Goal: Information Seeking & Learning: Understand process/instructions

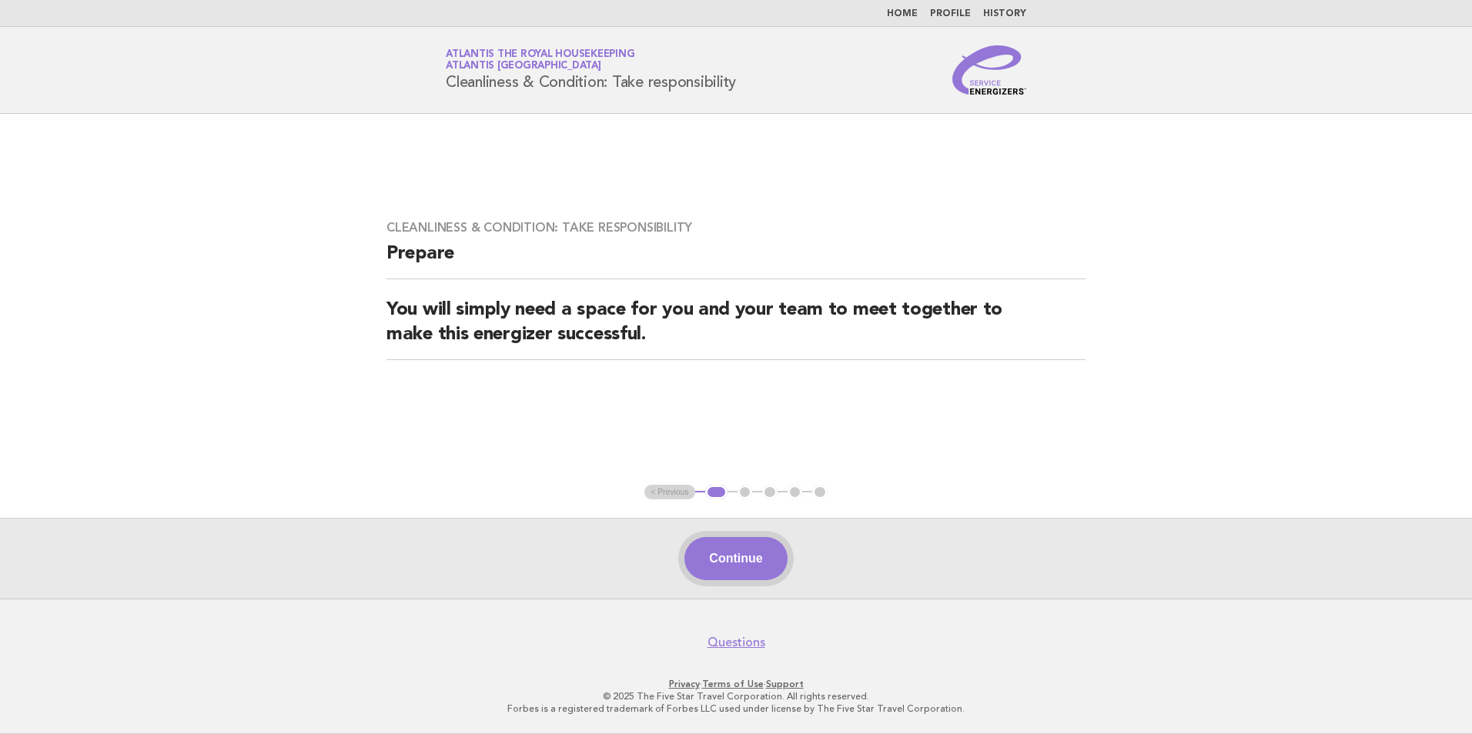
click at [740, 559] on button "Continue" at bounding box center [735, 558] width 102 height 43
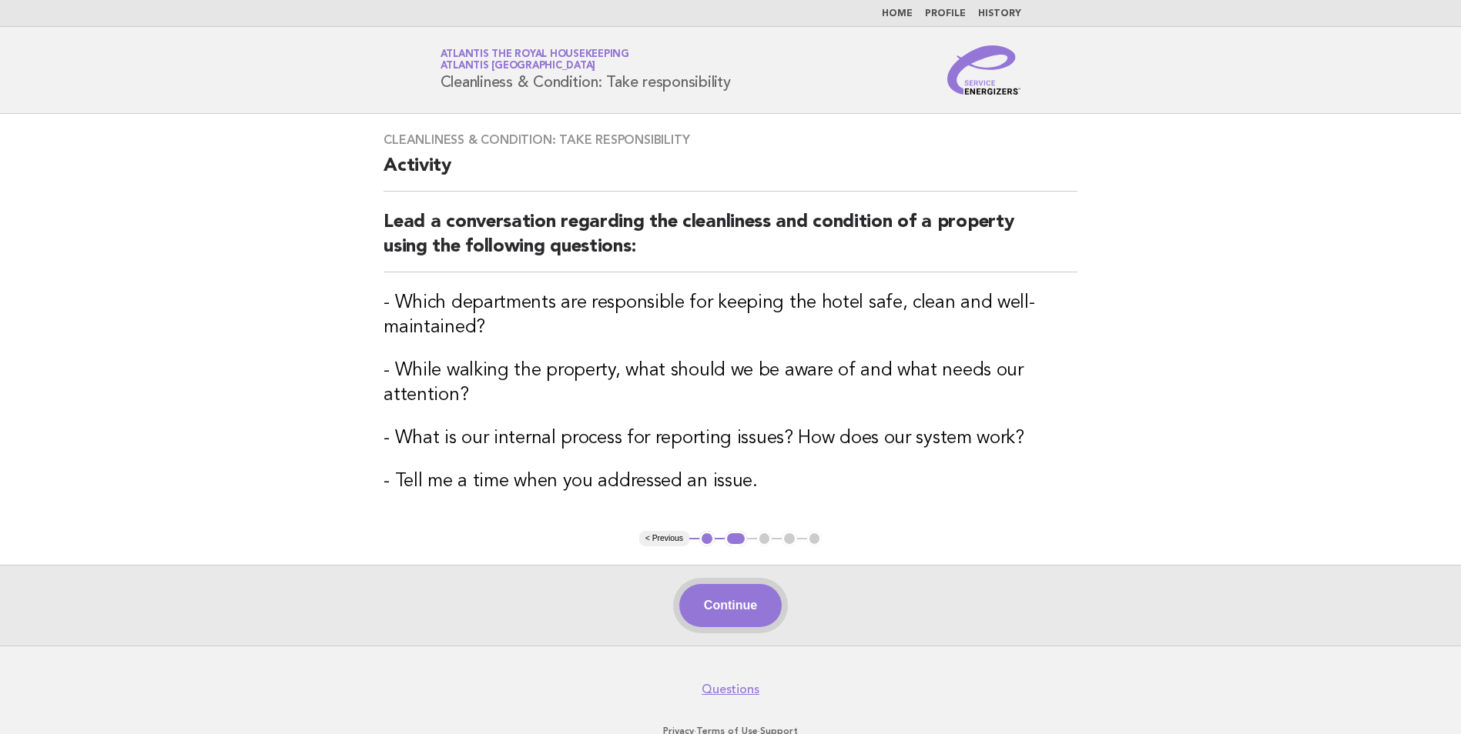
click at [735, 613] on button "Continue" at bounding box center [730, 605] width 102 height 43
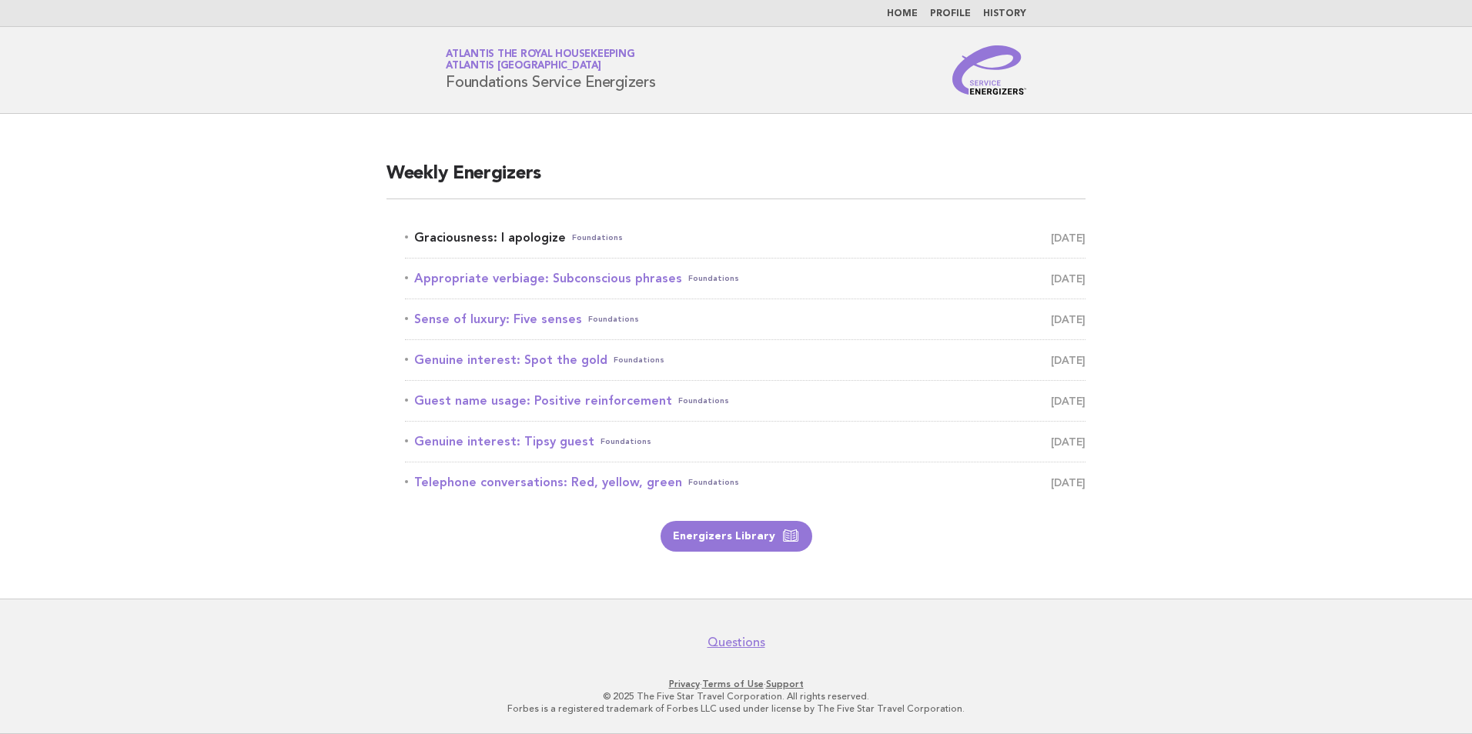
click at [536, 236] on link "Graciousness: I apologize Foundations September 9" at bounding box center [745, 238] width 681 height 22
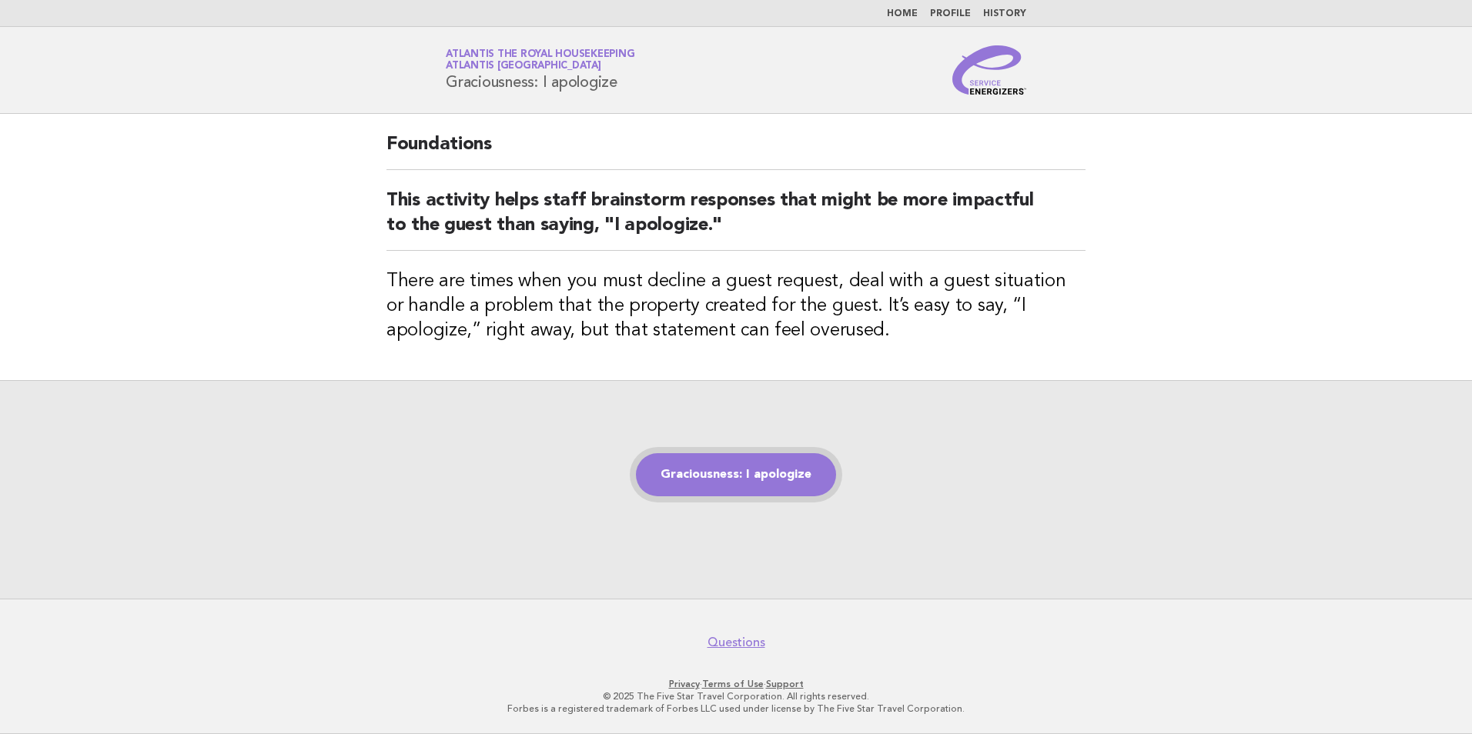
click at [755, 487] on link "Graciousness: I apologize" at bounding box center [736, 474] width 200 height 43
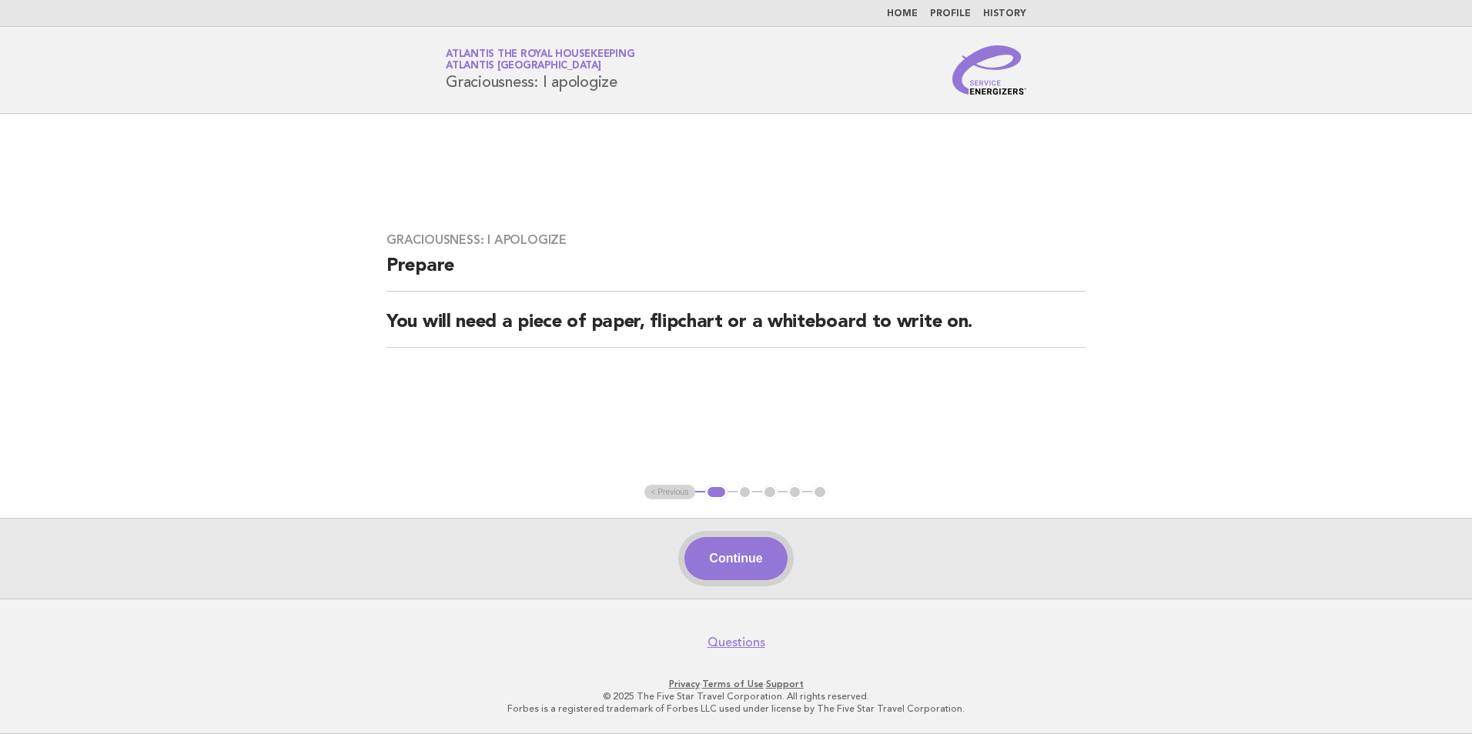
click at [751, 555] on button "Continue" at bounding box center [735, 558] width 102 height 43
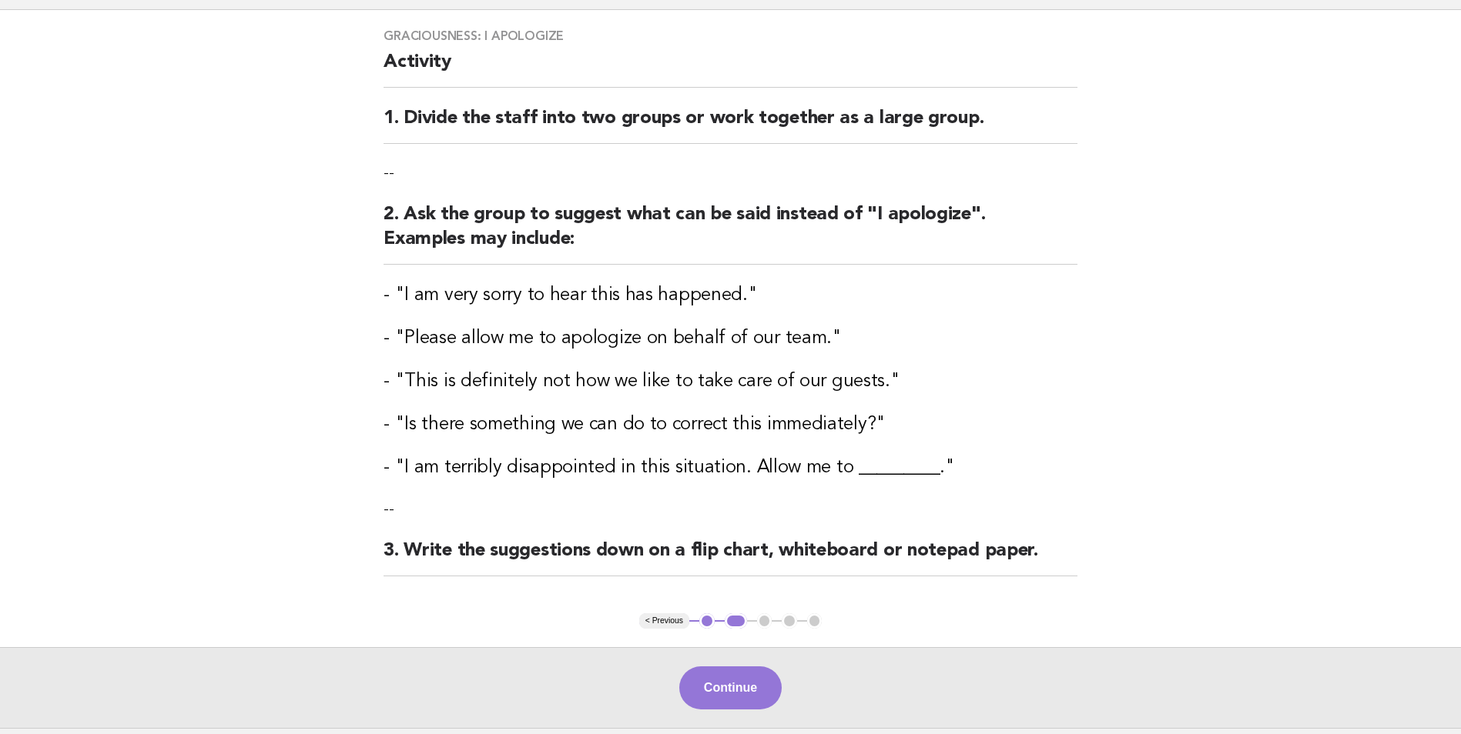
scroll to position [77, 0]
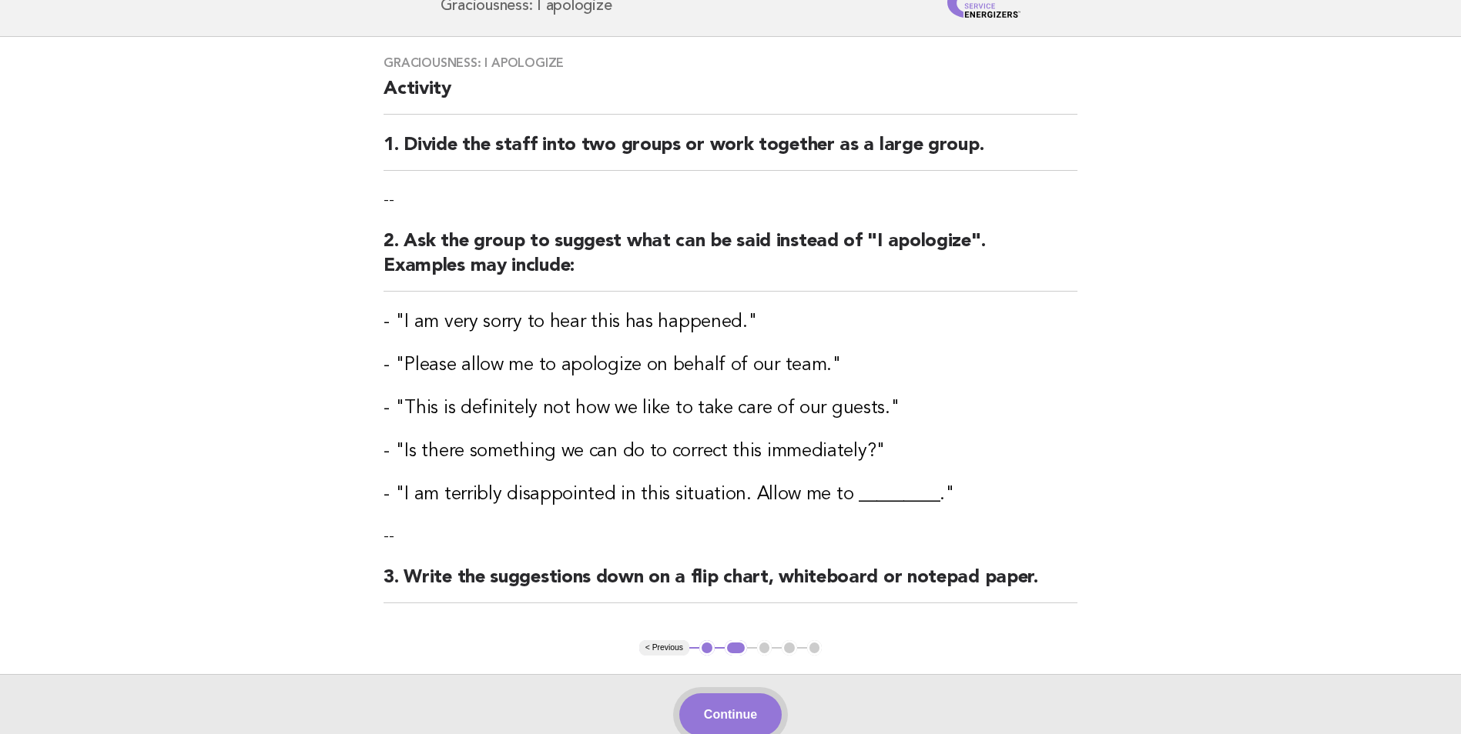
click at [744, 720] on button "Continue" at bounding box center [730, 715] width 102 height 43
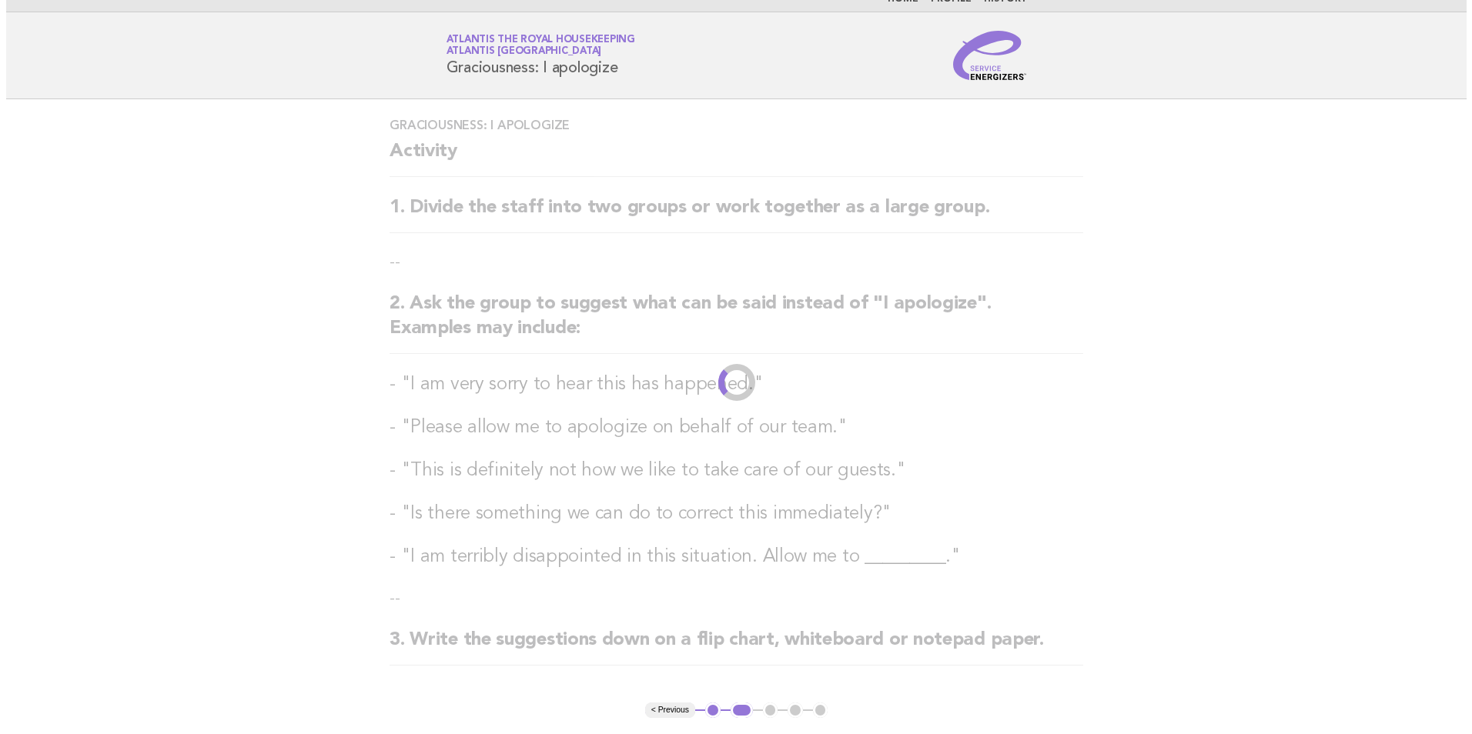
scroll to position [0, 0]
